Goal: Use online tool/utility: Utilize a website feature to perform a specific function

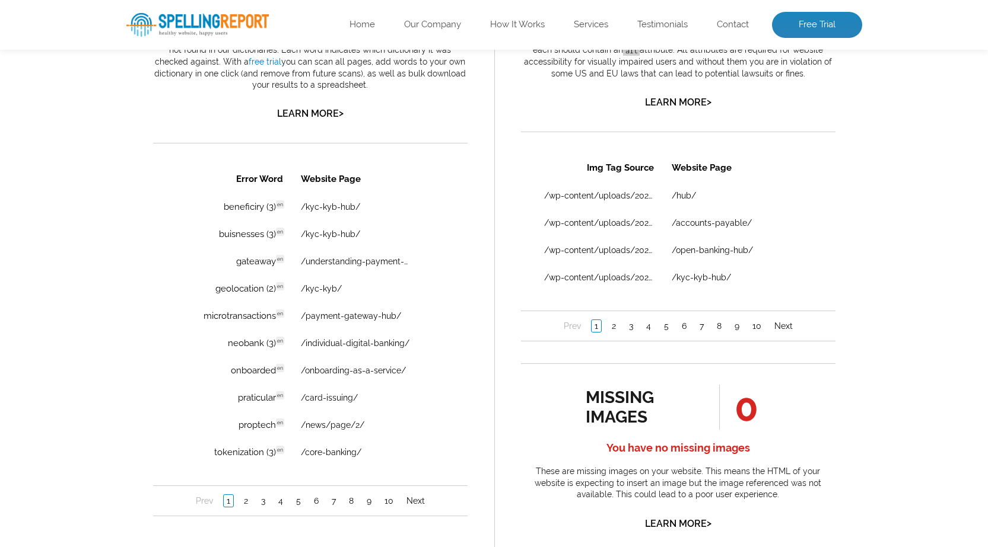
scroll to position [830, 0]
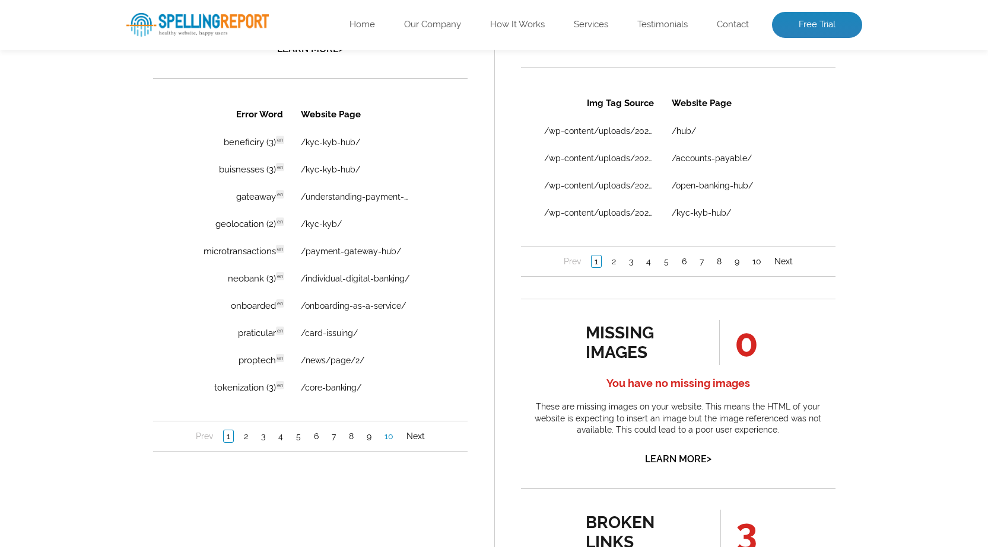
click at [391, 434] on link "10" at bounding box center [388, 437] width 15 height 12
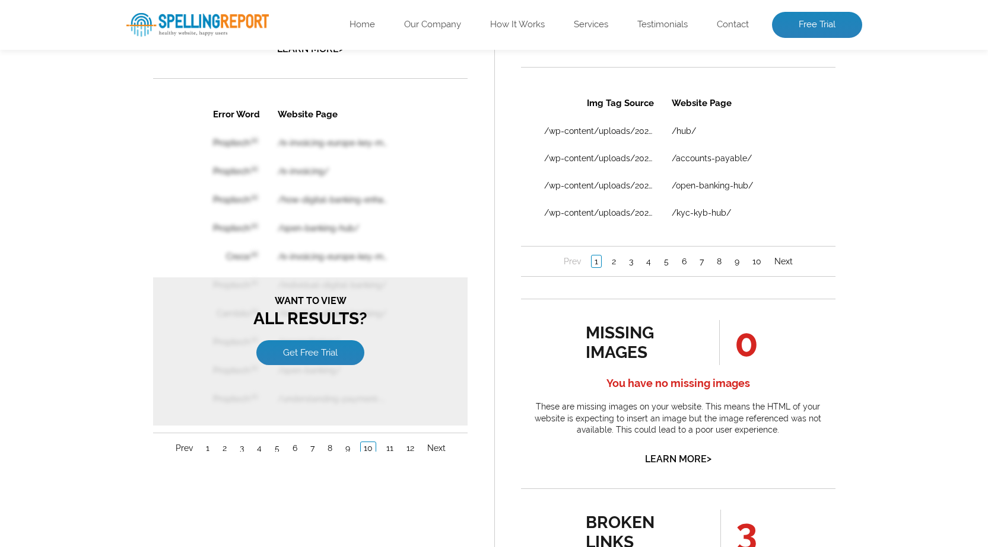
scroll to position [0, 0]
click at [208, 448] on link "1" at bounding box center [206, 448] width 9 height 12
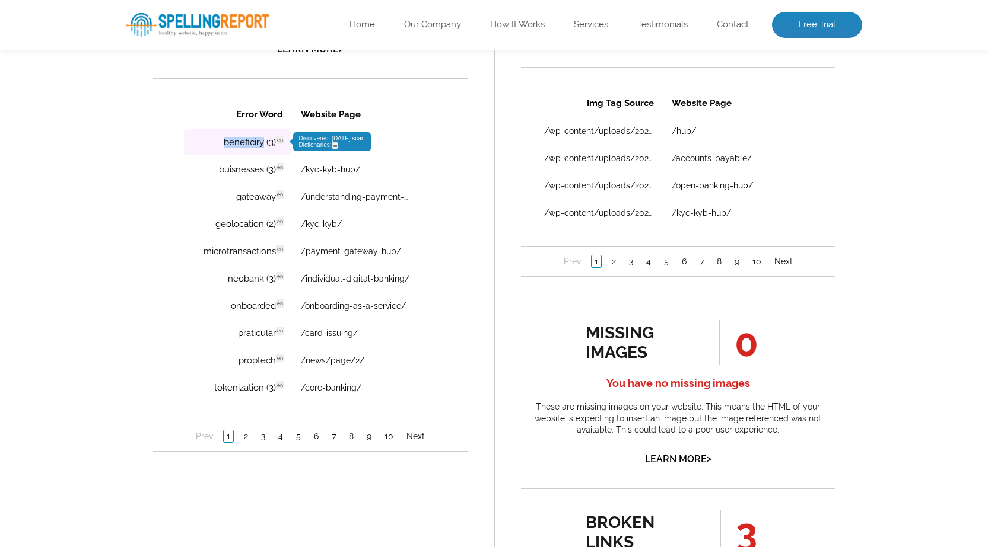
copy td "beneficiry"
drag, startPoint x: 217, startPoint y: 144, endPoint x: 265, endPoint y: 142, distance: 48.1
click at [265, 142] on td "beneficiry (3) en Discovered: 10-09-2025 scan Dictionaries: en" at bounding box center [236, 142] width 107 height 26
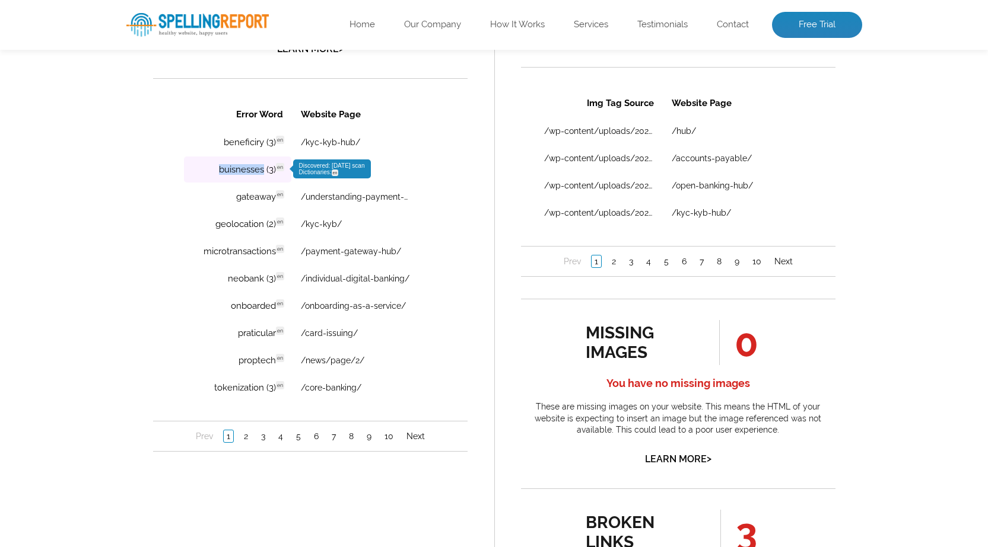
drag, startPoint x: 218, startPoint y: 167, endPoint x: 263, endPoint y: 171, distance: 45.3
click at [263, 171] on td "buisnesses (3) en Discovered: [DATE] scan Dictionaries: en" at bounding box center [236, 170] width 107 height 26
copy td "buisnesses"
click at [247, 435] on link "2" at bounding box center [245, 437] width 10 height 12
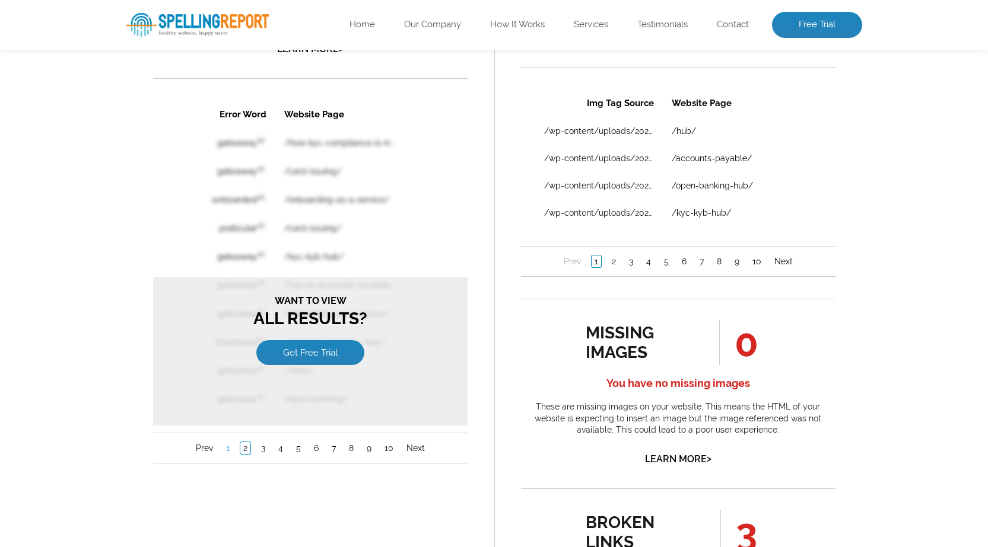
click at [223, 448] on link "1" at bounding box center [226, 448] width 9 height 12
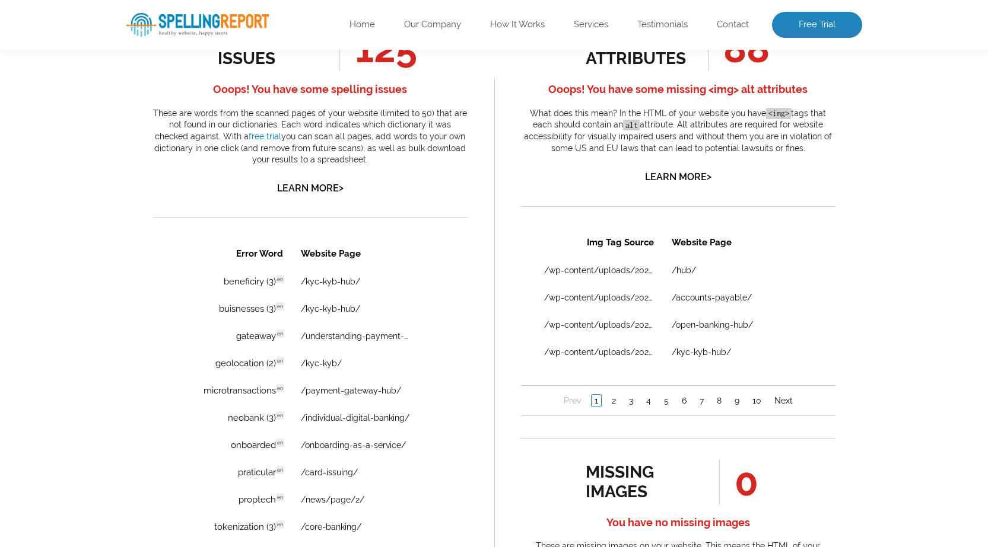
scroll to position [712, 0]
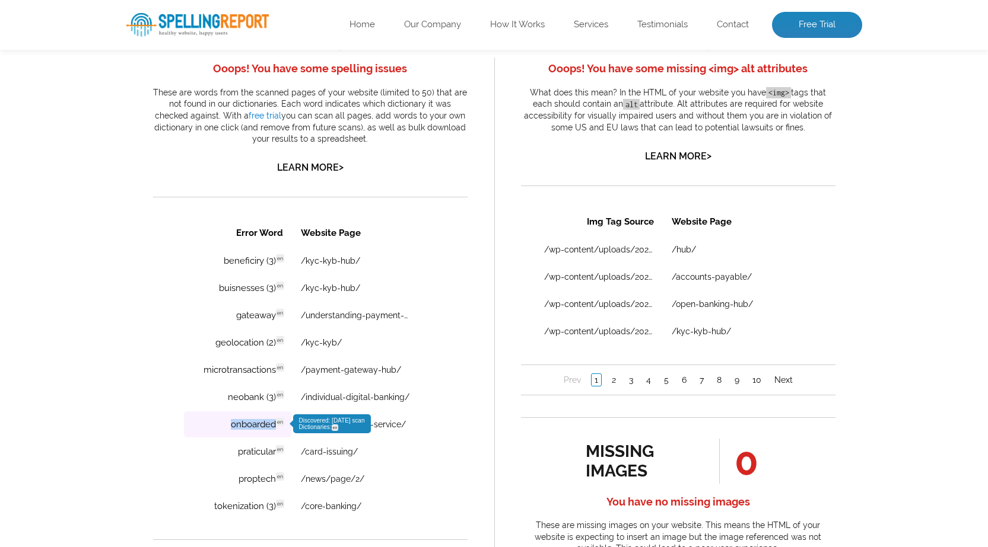
drag, startPoint x: 234, startPoint y: 421, endPoint x: 273, endPoint y: 428, distance: 39.7
click at [273, 428] on td "onboarded en Discovered: 10-09-2025 scan Dictionaries: en" at bounding box center [236, 425] width 107 height 26
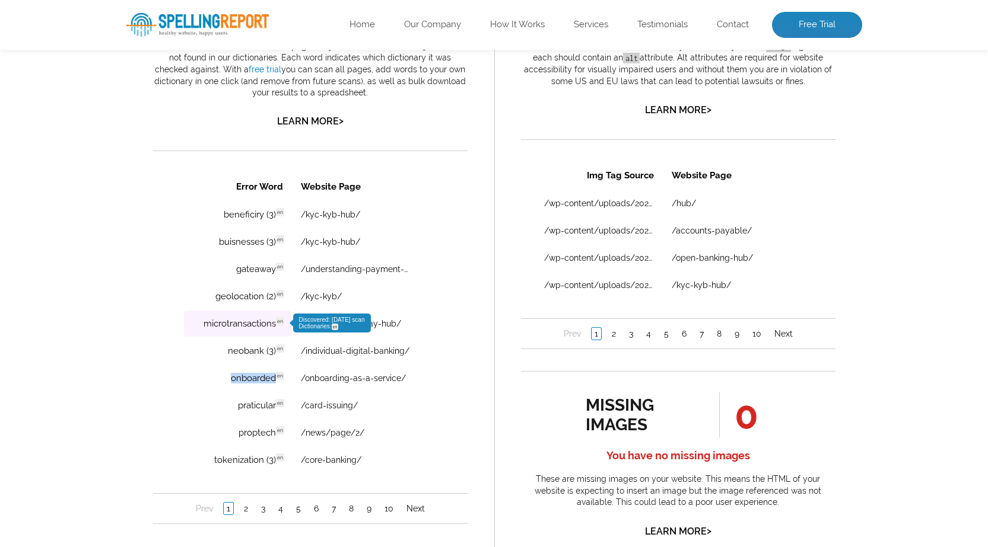
scroll to position [771, 0]
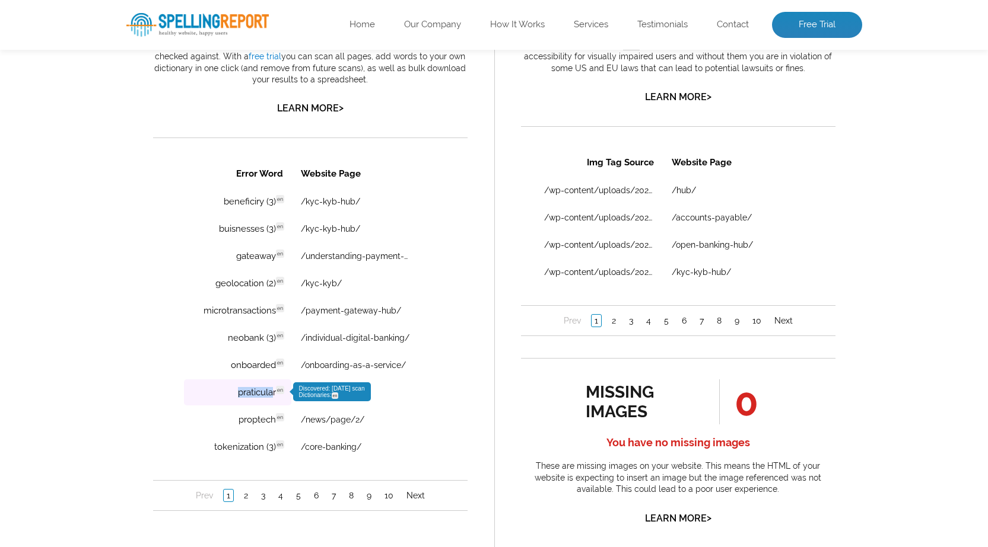
drag, startPoint x: 232, startPoint y: 393, endPoint x: 273, endPoint y: 393, distance: 41.5
click at [273, 393] on td "praticular en Discovered: 10-09-2025 scan Dictionaries: en" at bounding box center [236, 393] width 107 height 26
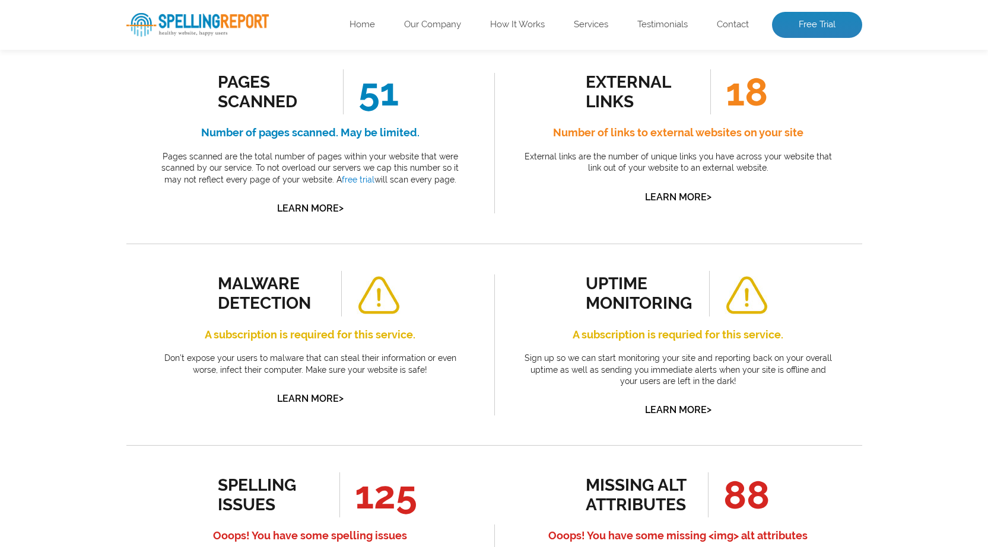
scroll to position [0, 0]
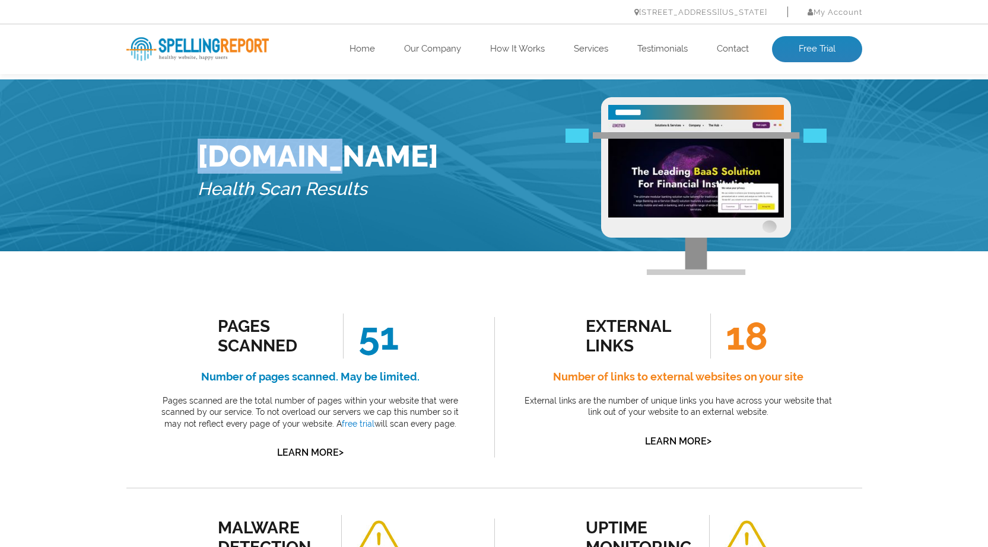
drag, startPoint x: 201, startPoint y: 159, endPoint x: 355, endPoint y: 158, distance: 153.6
click at [355, 158] on h1 "[DOMAIN_NAME]" at bounding box center [318, 156] width 241 height 35
copy h1 "[DOMAIN_NAME]"
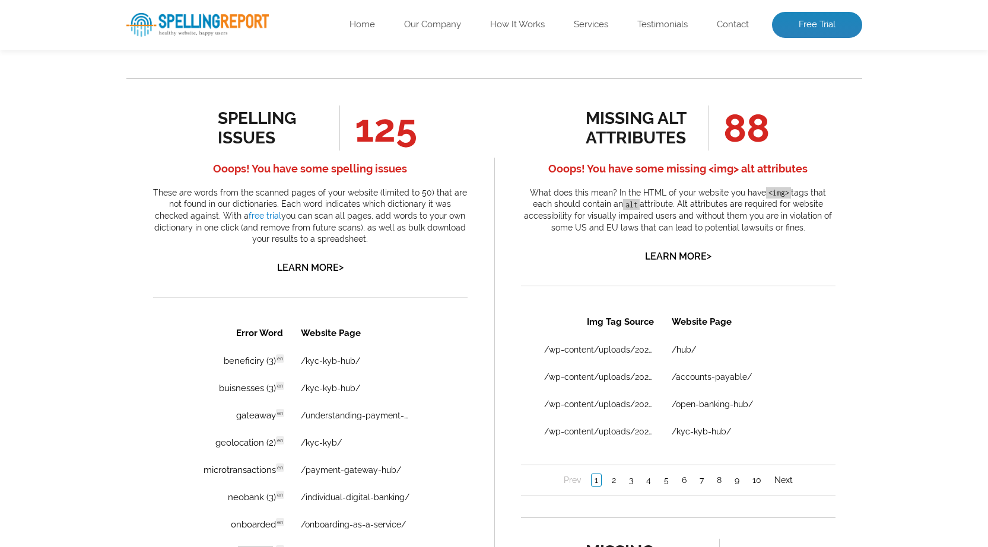
scroll to position [652, 0]
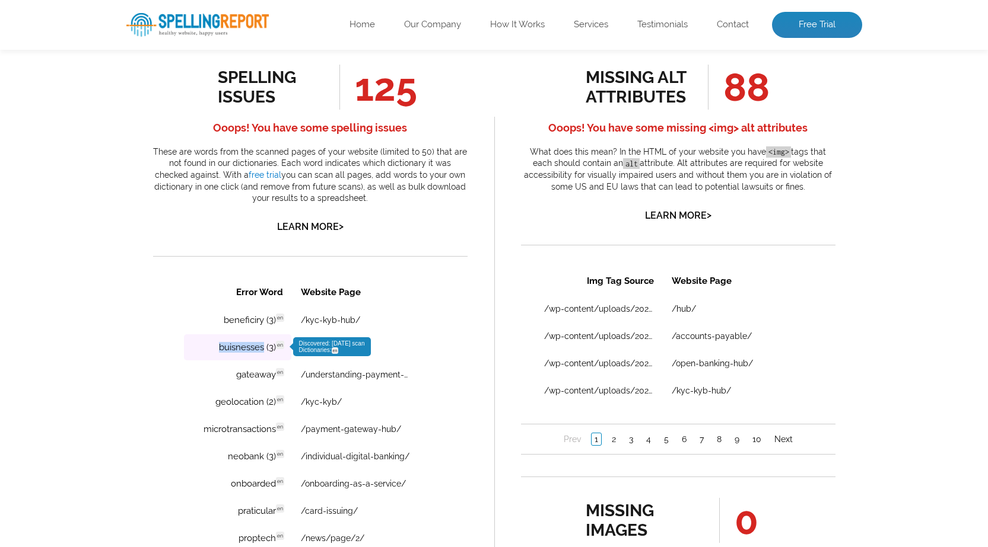
drag, startPoint x: 214, startPoint y: 348, endPoint x: 262, endPoint y: 354, distance: 49.1
click at [262, 354] on td "buisnesses (3) en Discovered: 10-09-2025 scan Dictionaries: en" at bounding box center [236, 348] width 107 height 26
copy td "buisnesses"
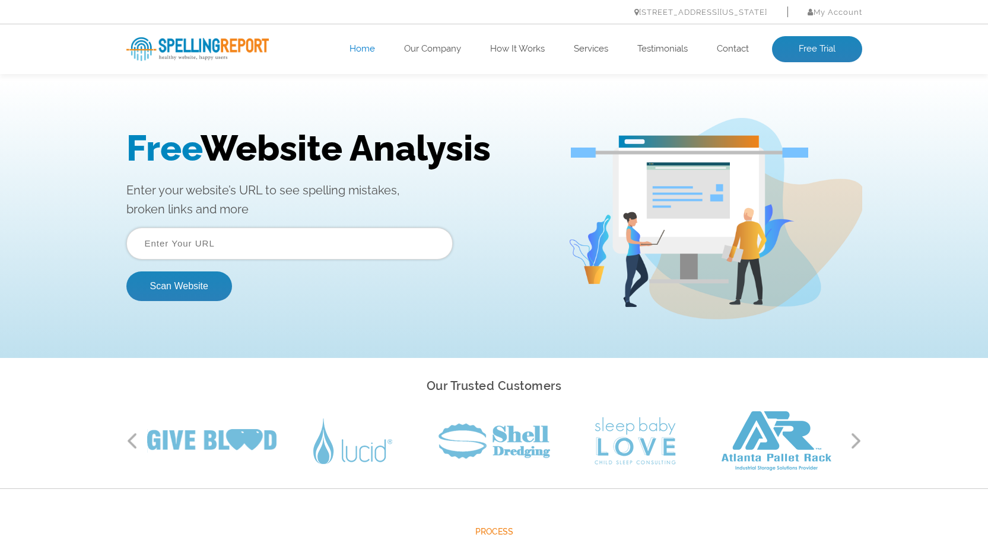
click at [206, 248] on input "text" at bounding box center [289, 244] width 326 height 32
paste input "[DOMAIN_NAME]"
type input "[DOMAIN_NAME]"
click at [180, 294] on button "Scan Website" at bounding box center [179, 287] width 106 height 30
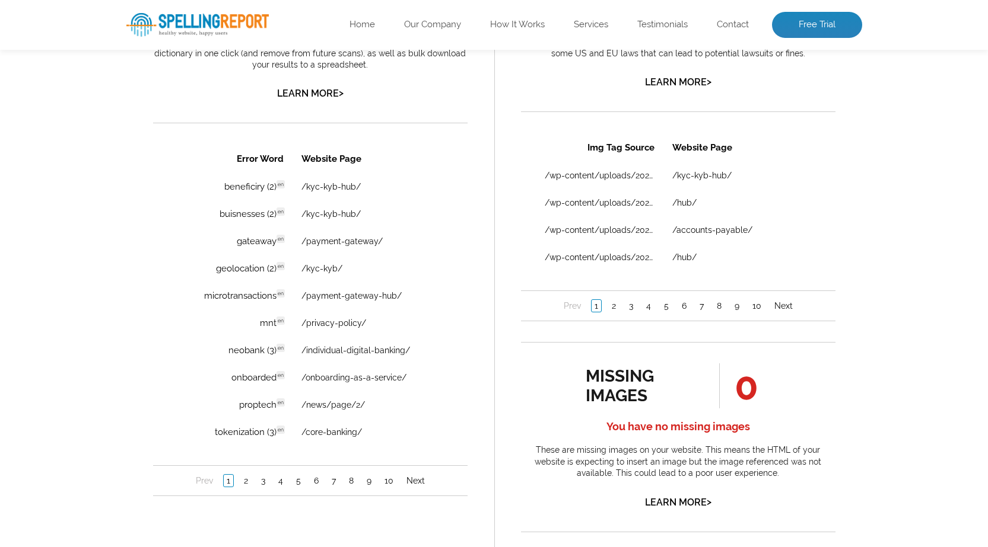
scroll to position [830, 0]
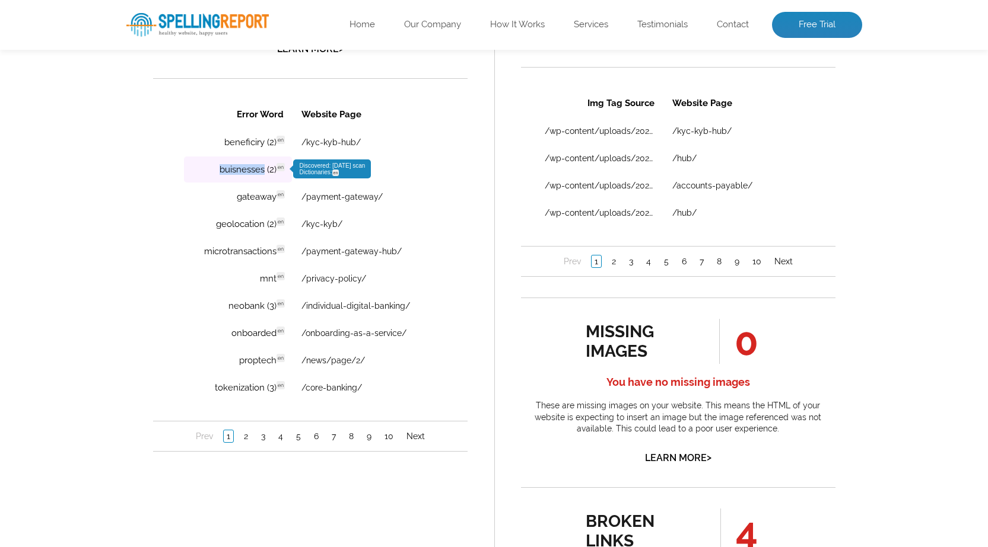
drag, startPoint x: 218, startPoint y: 174, endPoint x: 263, endPoint y: 174, distance: 45.1
click at [263, 174] on td "buisnesses (2) en Discovered: 10-10-2025 scan Dictionaries: en" at bounding box center [237, 170] width 108 height 26
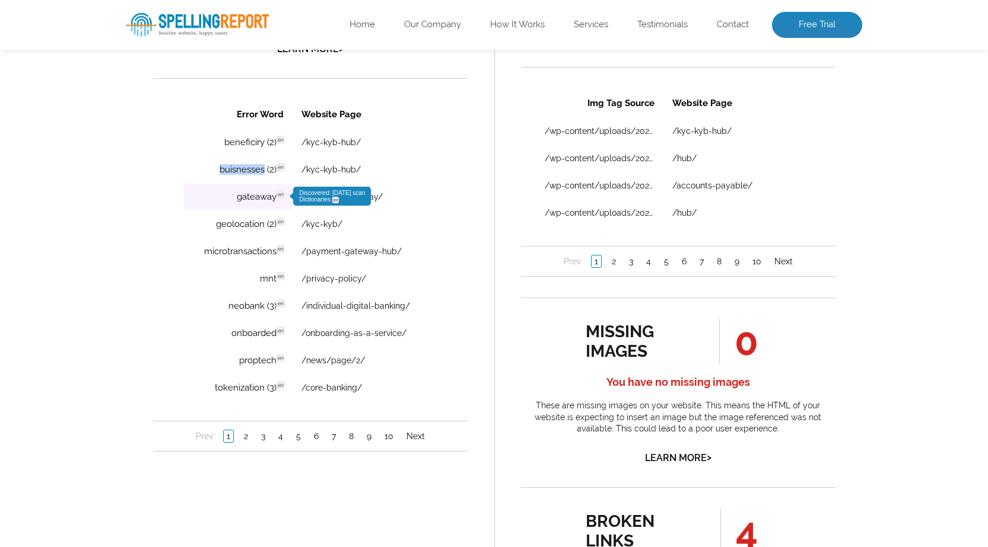
copy td "buisnesses"
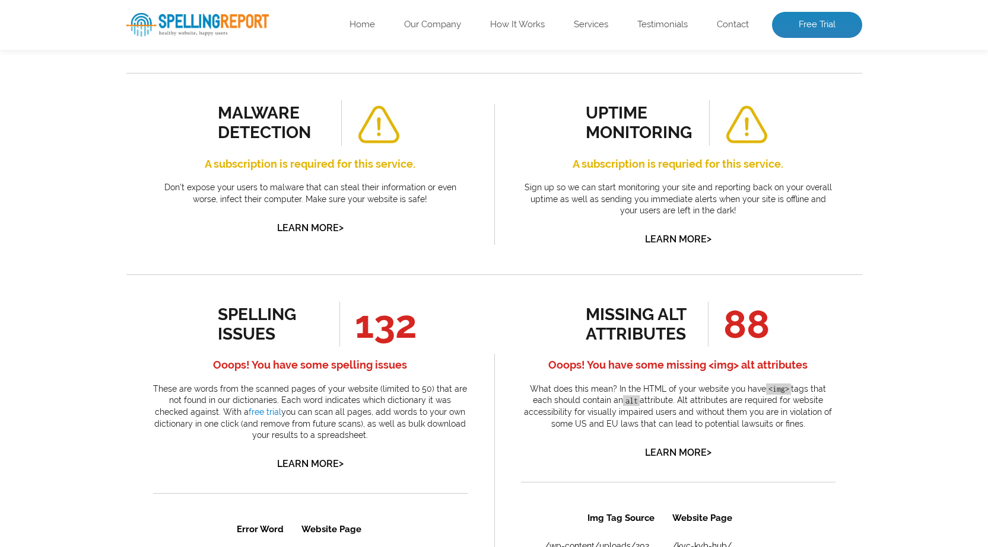
scroll to position [0, 0]
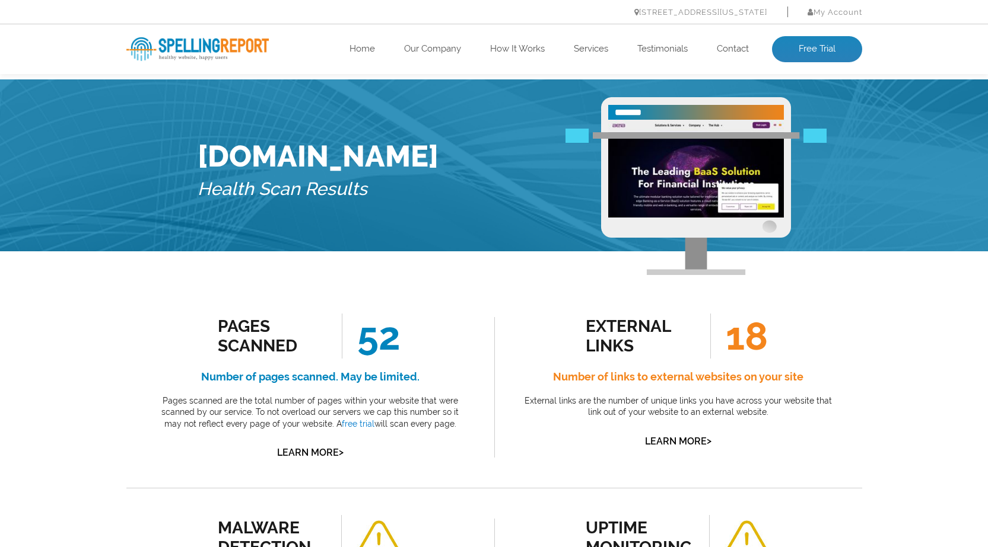
click at [241, 50] on img at bounding box center [197, 49] width 142 height 24
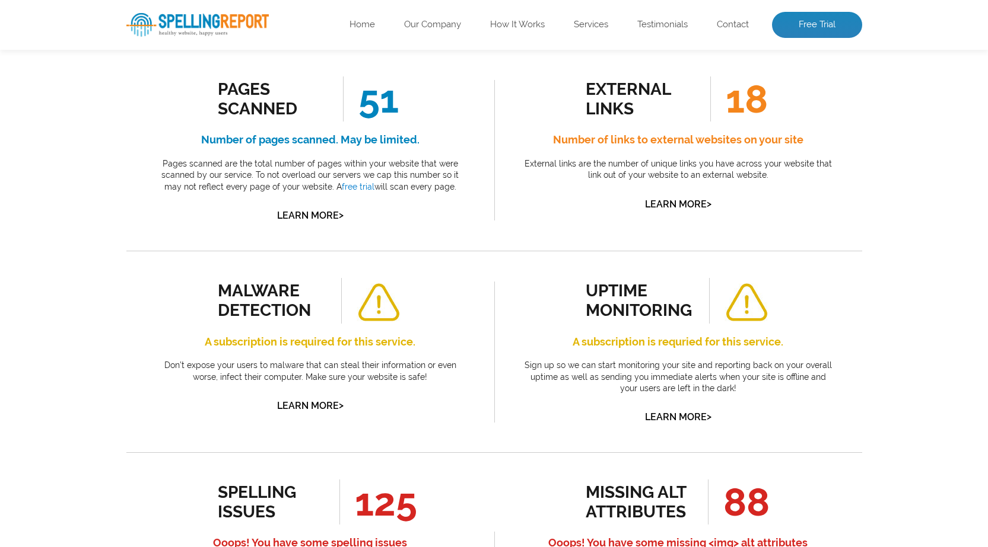
scroll to position [178, 0]
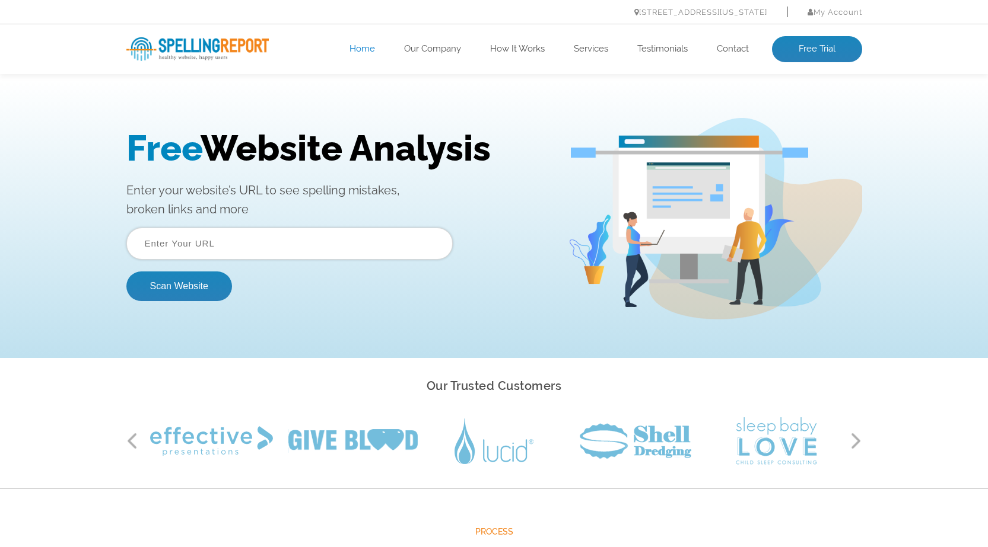
click at [282, 247] on input "text" at bounding box center [289, 244] width 326 height 32
drag, startPoint x: 215, startPoint y: 230, endPoint x: 214, endPoint y: 243, distance: 12.5
click at [212, 235] on input "/e-commerce/" at bounding box center [289, 244] width 326 height 32
drag, startPoint x: 163, startPoint y: 240, endPoint x: 104, endPoint y: 238, distance: 58.2
click at [104, 238] on div "Free Website Analysis Enter your website’s URL to see spelling mistakes, broken…" at bounding box center [494, 218] width 988 height 279
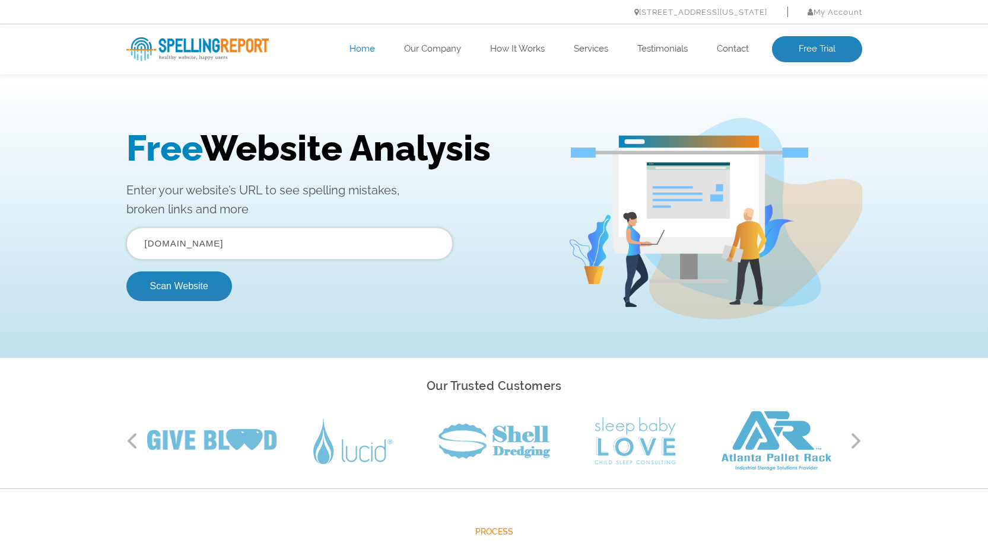
type input "be1b.com"
click at [126, 272] on button "Scan Website" at bounding box center [179, 287] width 106 height 30
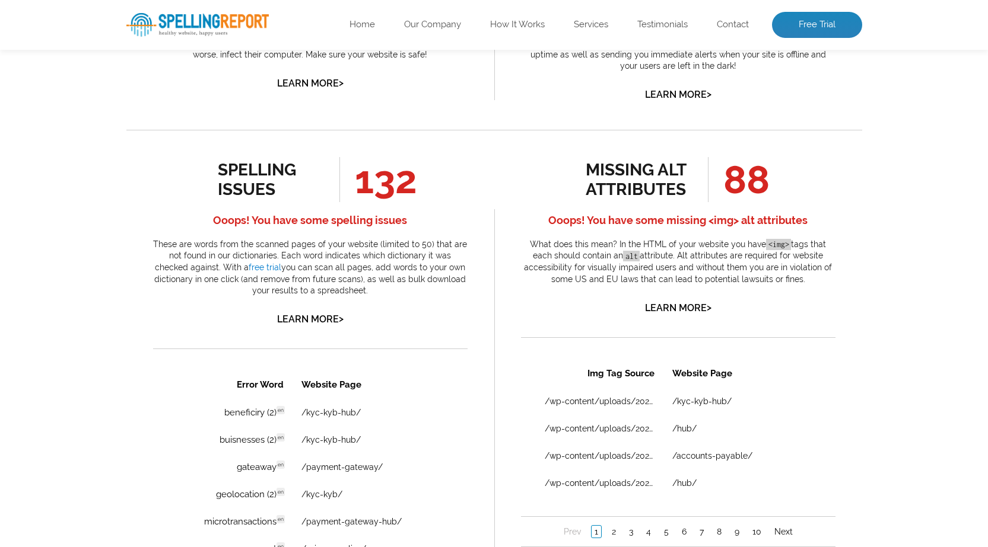
scroll to position [593, 0]
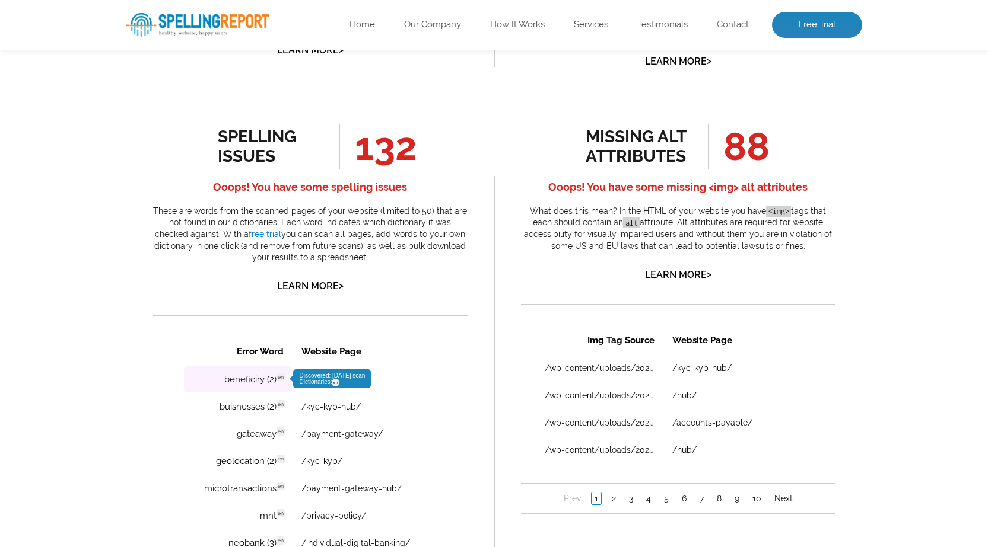
click at [279, 374] on span "en" at bounding box center [280, 377] width 8 height 8
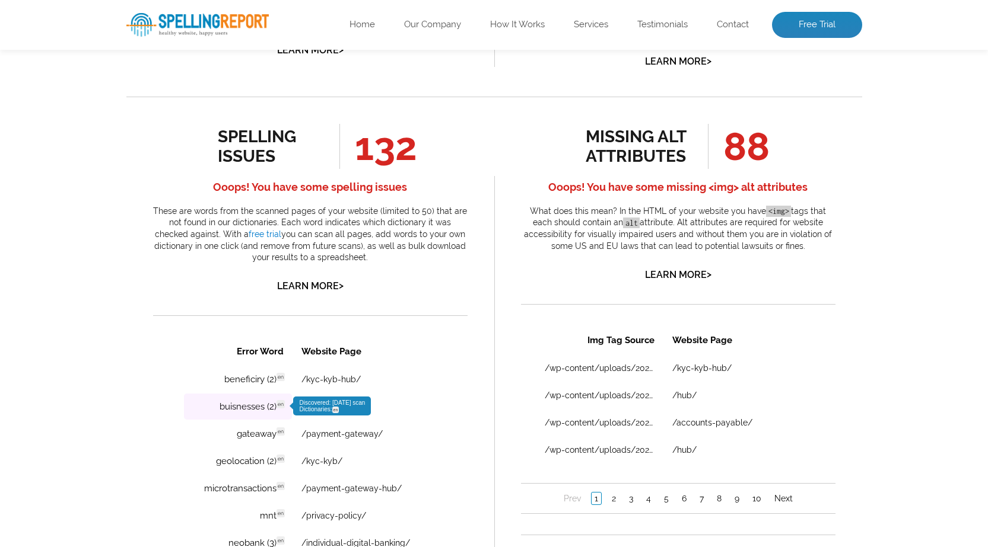
click at [285, 405] on sup "en" at bounding box center [280, 403] width 9 height 9
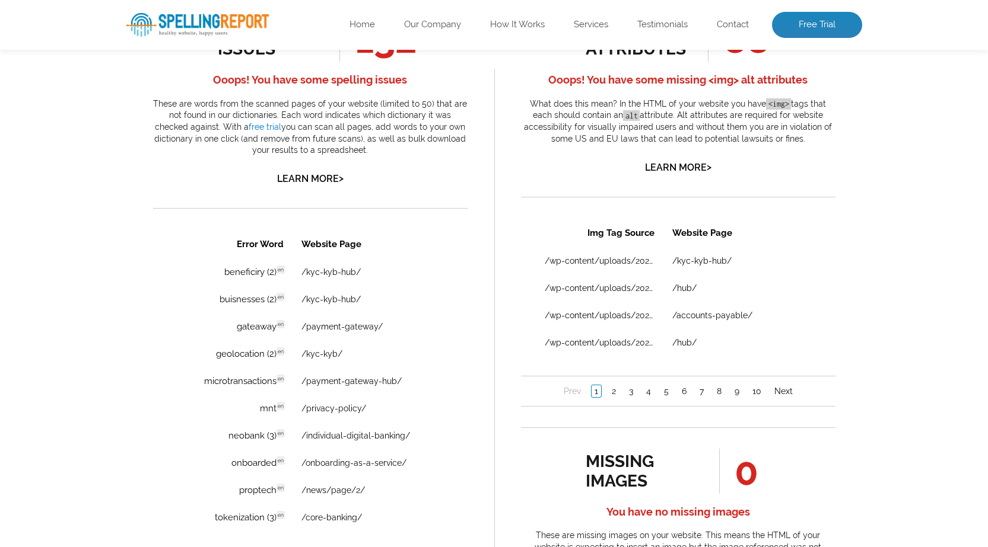
scroll to position [712, 0]
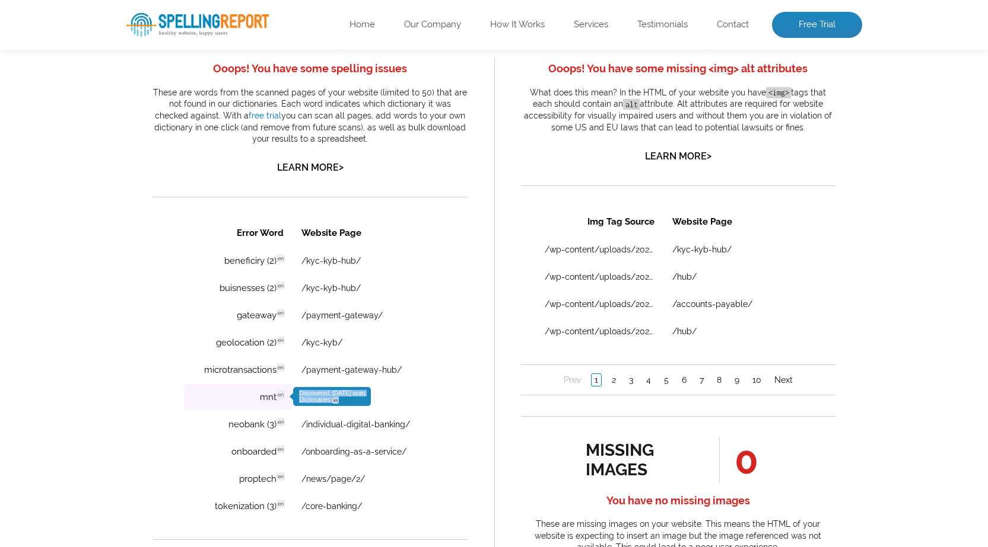
drag, startPoint x: 346, startPoint y: 402, endPoint x: 324, endPoint y: 384, distance: 27.9
click at [301, 398] on tr "mnt en Discovered: [DATE] scan Dictionaries: en /privacy-policy/" at bounding box center [309, 397] width 253 height 26
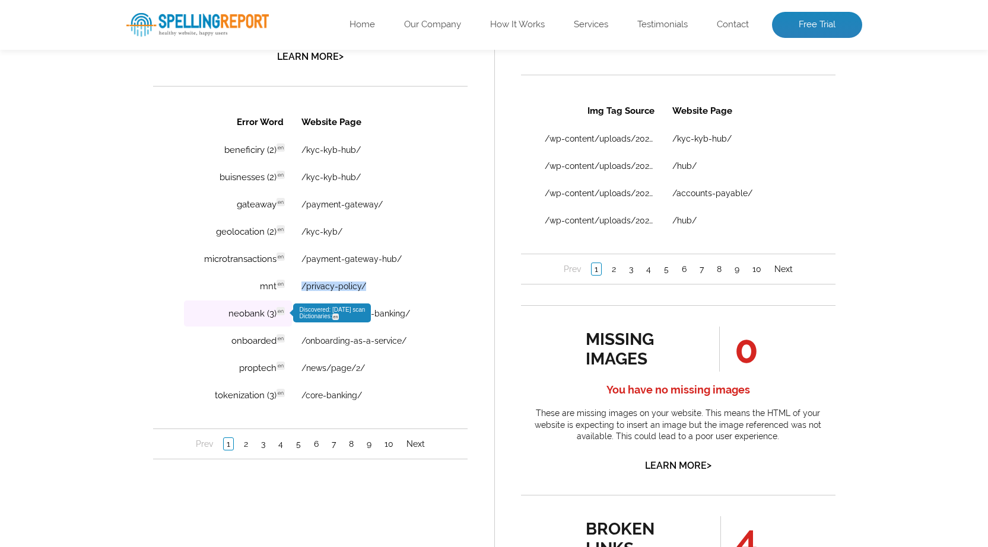
scroll to position [830, 0]
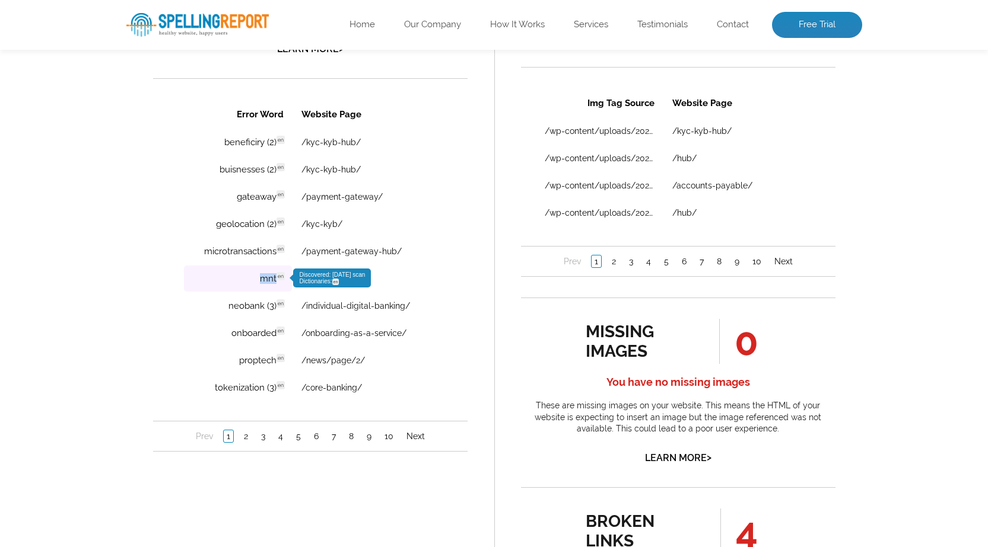
copy td "mnt"
drag, startPoint x: 255, startPoint y: 282, endPoint x: 276, endPoint y: 281, distance: 21.4
click at [276, 281] on td "mnt en Discovered: [DATE] scan Dictionaries: en" at bounding box center [237, 279] width 108 height 26
